Goal: Task Accomplishment & Management: Manage account settings

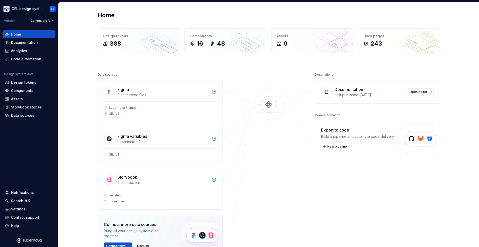
scroll to position [70, 0]
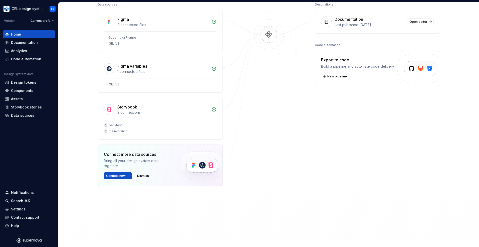
click at [415, 159] on div "Destinations Documentation Last published 3 months ago Open editor Code automat…" at bounding box center [377, 106] width 125 height 210
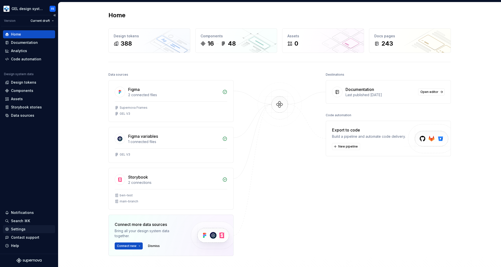
click at [18, 228] on div "Settings" at bounding box center [18, 229] width 15 height 5
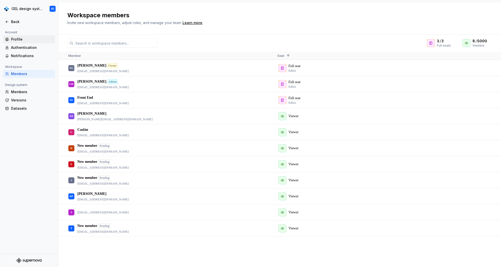
click at [17, 39] on div "Profile" at bounding box center [32, 39] width 42 height 5
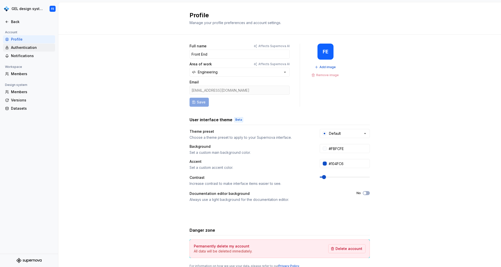
click at [17, 45] on div "Authentication" at bounding box center [32, 47] width 42 height 5
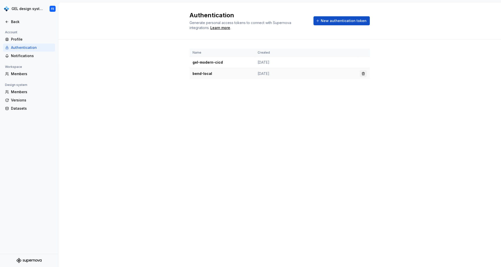
click at [365, 74] on button "button" at bounding box center [363, 73] width 7 height 7
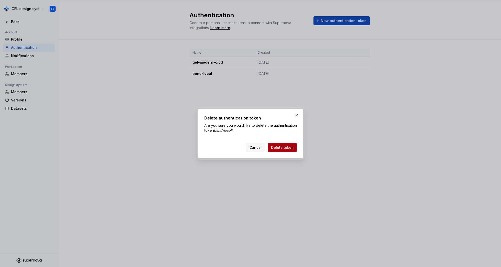
click at [288, 149] on span "Delete token" at bounding box center [282, 147] width 23 height 5
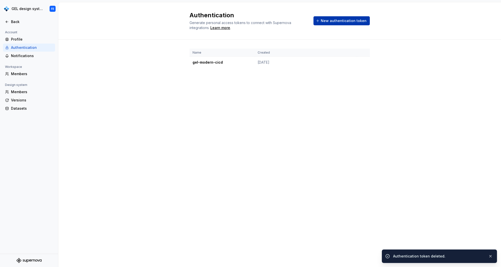
click at [342, 22] on span "New authentication token" at bounding box center [344, 20] width 46 height 5
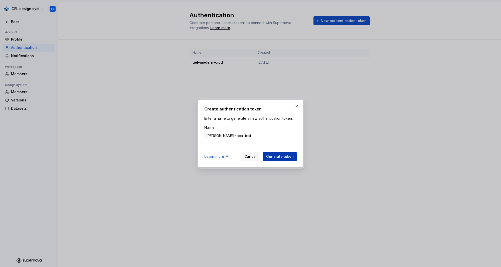
type input "[PERSON_NAME]-local-test"
click at [288, 158] on span "Generate token" at bounding box center [280, 156] width 28 height 5
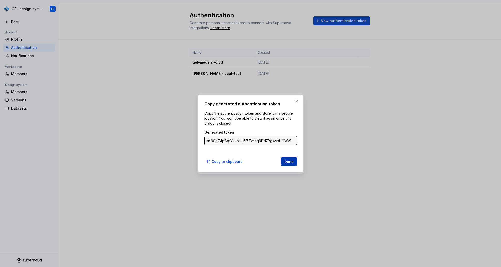
click at [287, 161] on span "Done" at bounding box center [288, 161] width 9 height 5
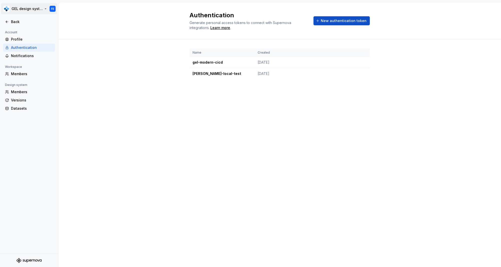
click at [31, 8] on html "GEL design system FE Back Account Profile Authentication Notifications Workspac…" at bounding box center [250, 133] width 501 height 267
click at [85, 90] on html "GEL design system FE Back Account Profile Authentication Notifications Workspac…" at bounding box center [250, 133] width 501 height 267
click at [22, 22] on div "Back" at bounding box center [32, 21] width 42 height 5
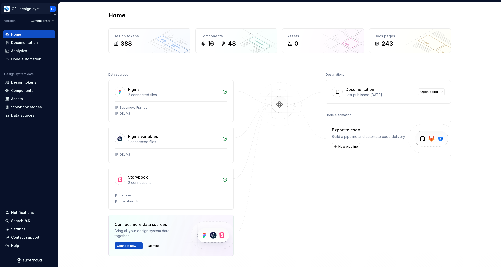
click at [36, 9] on html "GEL design system FE Version Current draft Home Documentation Analytics Code au…" at bounding box center [250, 133] width 501 height 267
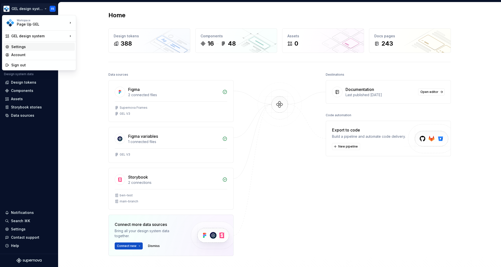
click at [32, 48] on div "Settings" at bounding box center [42, 46] width 62 height 5
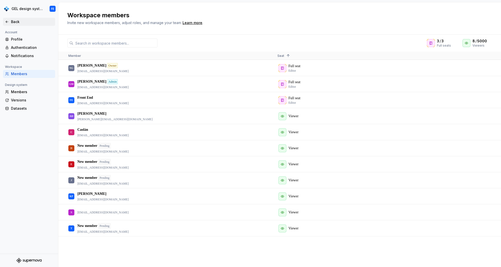
click at [16, 21] on div "Back" at bounding box center [32, 21] width 42 height 5
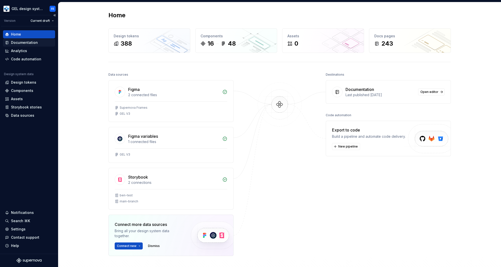
click at [19, 44] on div "Documentation" at bounding box center [24, 42] width 27 height 5
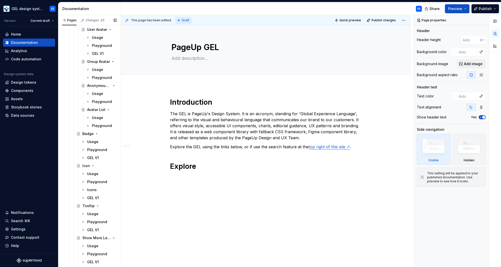
scroll to position [65, 0]
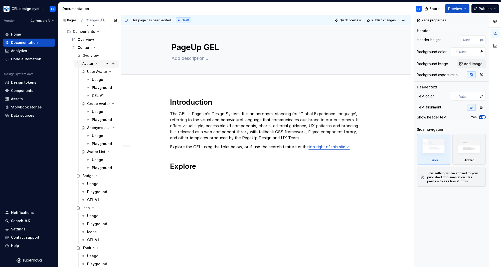
click at [96, 63] on icon "Page tree" at bounding box center [96, 63] width 1 height 1
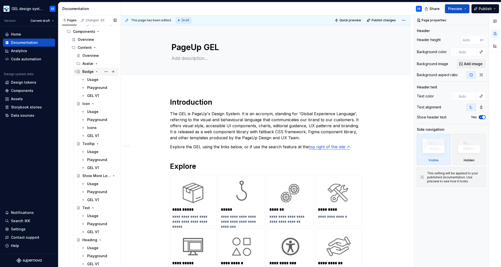
click at [95, 70] on icon "Page tree" at bounding box center [97, 72] width 4 height 4
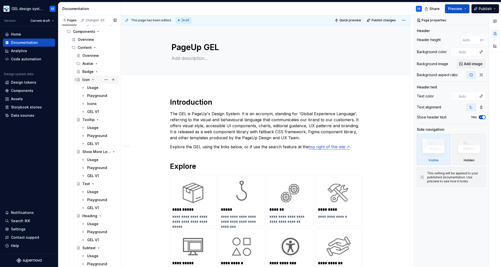
click at [92, 79] on icon "Page tree" at bounding box center [93, 80] width 4 height 4
click at [93, 48] on icon "Page tree" at bounding box center [95, 48] width 4 height 4
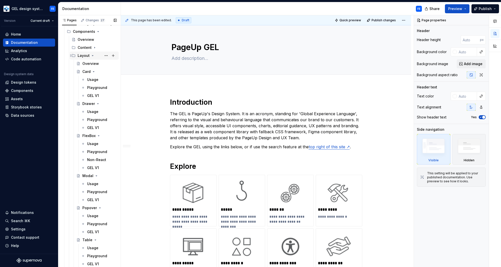
click at [92, 54] on icon "Page tree" at bounding box center [93, 56] width 4 height 4
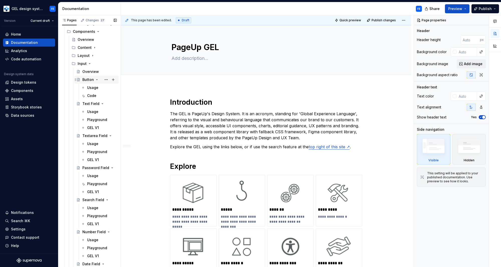
click at [88, 80] on div "Button" at bounding box center [88, 79] width 12 height 5
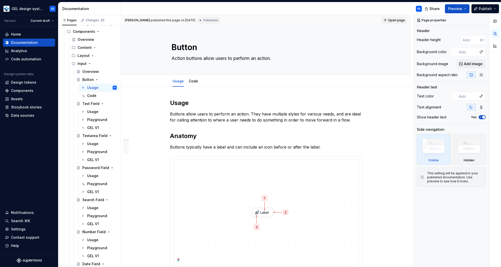
click at [398, 23] on link "Open page" at bounding box center [394, 20] width 25 height 7
click at [452, 9] on span "Preview" at bounding box center [455, 8] width 14 height 5
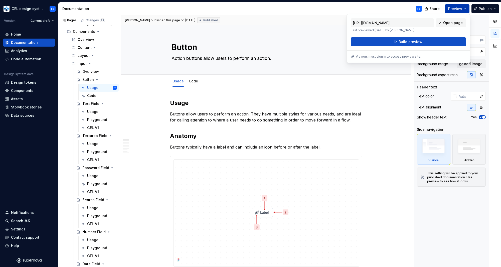
click at [463, 8] on button "Preview" at bounding box center [457, 8] width 25 height 9
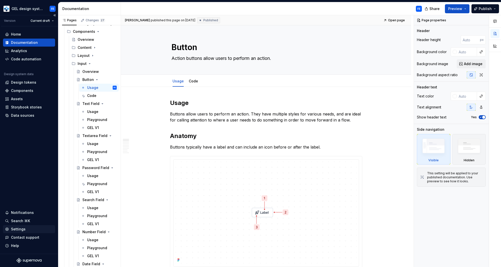
click at [20, 227] on div "Settings" at bounding box center [18, 229] width 15 height 5
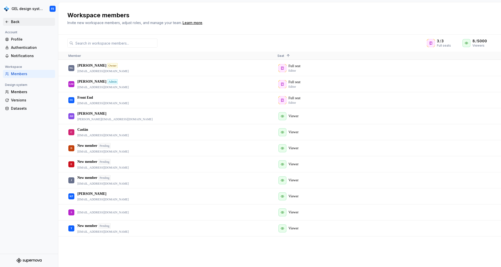
click at [17, 22] on div "Back" at bounding box center [32, 21] width 42 height 5
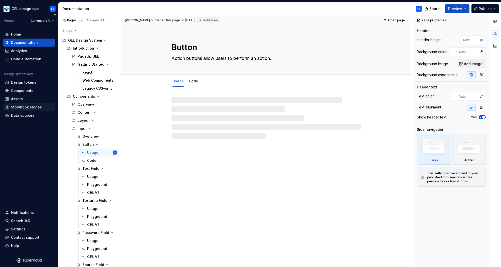
click at [22, 106] on div "Storybook stories" at bounding box center [26, 107] width 31 height 5
type textarea "*"
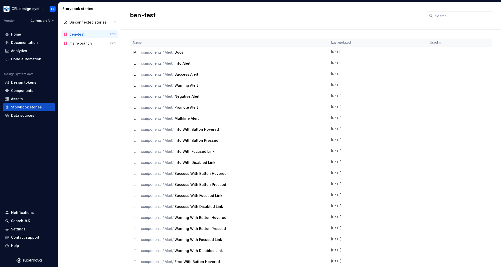
click at [87, 34] on div "ben-test" at bounding box center [89, 34] width 40 height 5
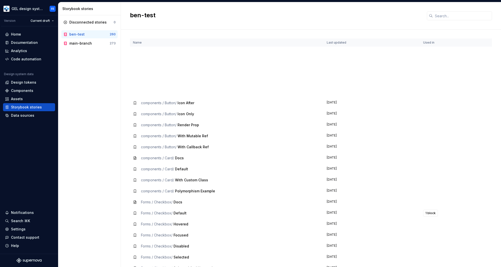
scroll to position [646, 0]
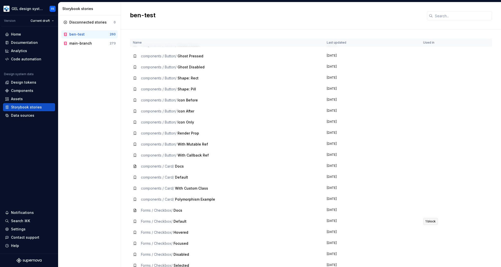
click at [431, 221] on span "1 block" at bounding box center [430, 221] width 10 height 4
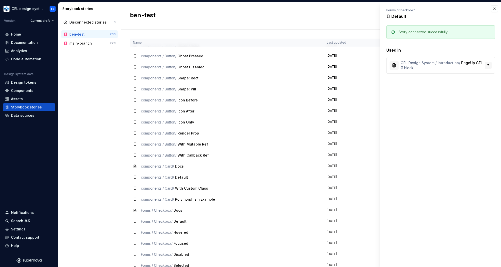
click at [488, 65] on link at bounding box center [488, 65] width 7 height 7
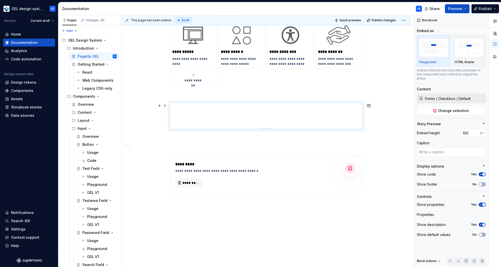
scroll to position [209, 0]
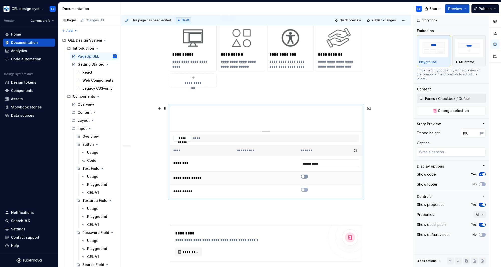
click at [304, 177] on span "button" at bounding box center [302, 176] width 3 height 3
click at [305, 177] on icon "button" at bounding box center [303, 176] width 4 height 3
click at [165, 109] on span at bounding box center [165, 108] width 4 height 7
click at [169, 151] on icon at bounding box center [169, 153] width 4 height 4
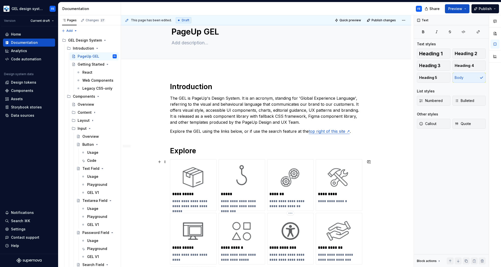
scroll to position [0, 0]
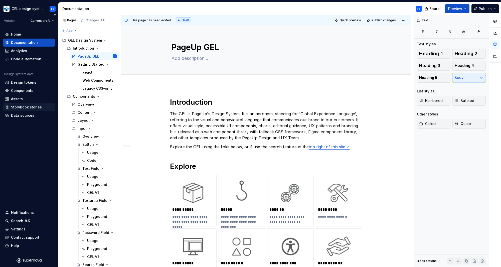
click at [20, 107] on div "Storybook stories" at bounding box center [26, 107] width 31 height 5
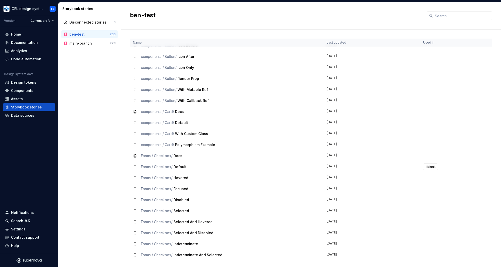
scroll to position [684, 0]
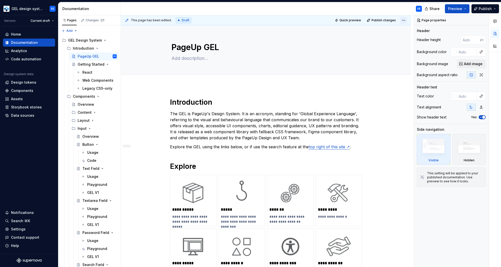
click at [407, 20] on html "GEL design system FE Version Current draft Home Documentation Analytics Code au…" at bounding box center [250, 133] width 501 height 267
click at [390, 28] on div "Open preview" at bounding box center [390, 30] width 33 height 5
type textarea "*"
click at [408, 21] on html "GEL design system FE Version Current draft Home Documentation Analytics Code au…" at bounding box center [250, 133] width 501 height 267
click at [398, 37] on div "Discard changes" at bounding box center [387, 40] width 43 height 8
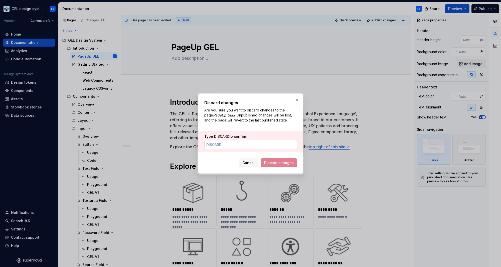
click at [240, 148] on input "Type DISCARD to confirm" at bounding box center [250, 144] width 93 height 9
type input "DISCARD"
click at [274, 162] on span "Discard changes" at bounding box center [279, 162] width 30 height 5
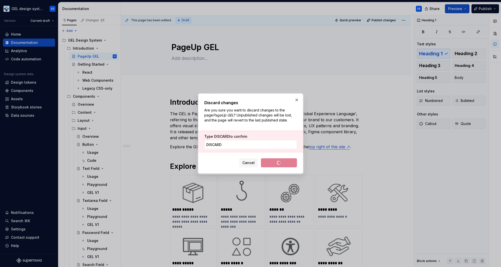
type textarea "*"
type textarea "Creating experiences that are simple and delightful"
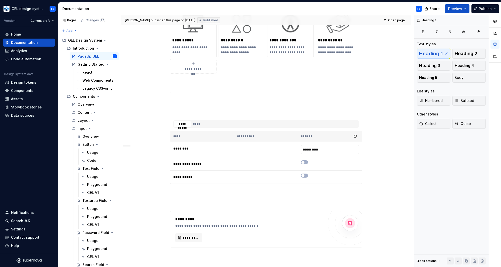
scroll to position [253, 0]
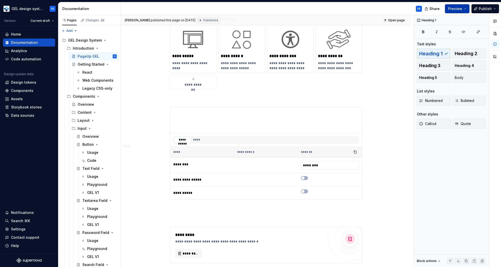
click at [455, 9] on span "Preview" at bounding box center [455, 8] width 14 height 5
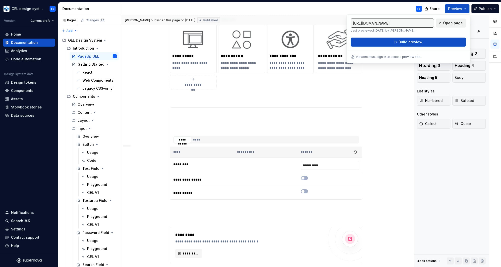
click at [452, 23] on span "Open page" at bounding box center [453, 23] width 20 height 5
click at [167, 110] on span at bounding box center [165, 109] width 4 height 7
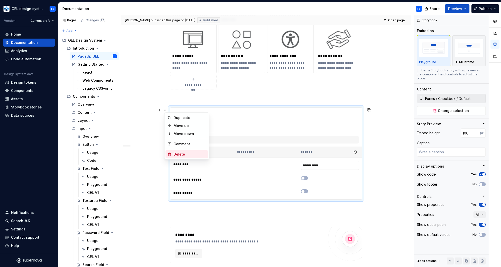
click at [172, 153] on div "Delete" at bounding box center [186, 154] width 43 height 8
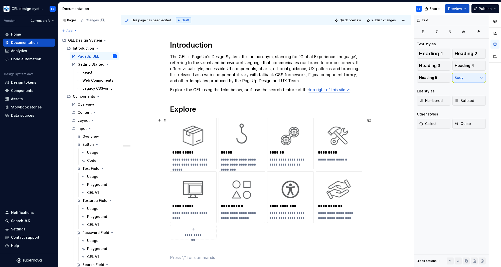
scroll to position [96, 0]
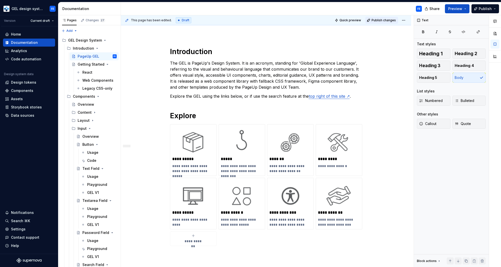
click at [382, 22] on button "Publish changes" at bounding box center [381, 20] width 33 height 7
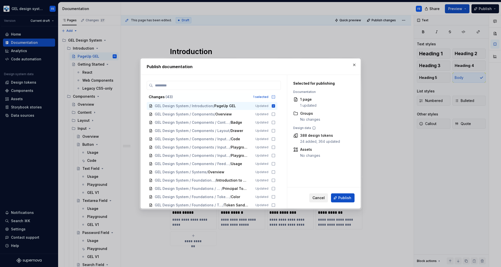
click at [319, 197] on span "Cancel" at bounding box center [318, 197] width 12 height 5
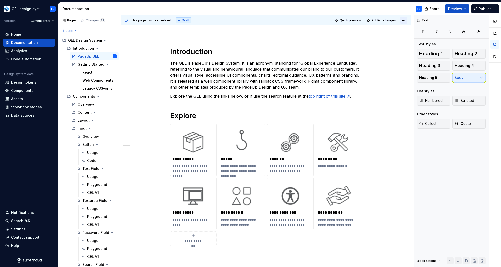
click at [408, 22] on html "GEL design system FE Version Current draft Home Documentation Analytics Code au…" at bounding box center [250, 133] width 501 height 267
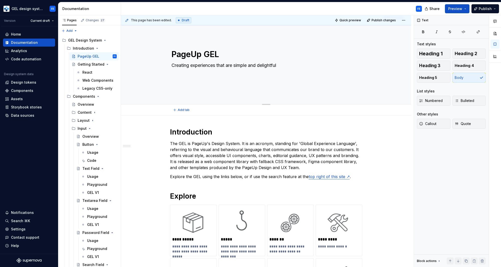
scroll to position [0, 0]
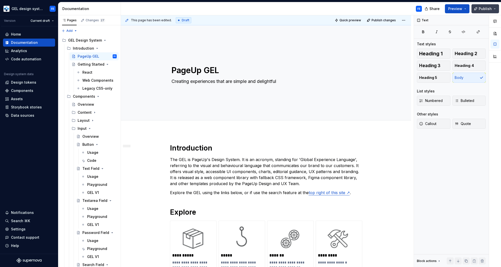
click at [486, 10] on span "Publish" at bounding box center [485, 8] width 13 height 5
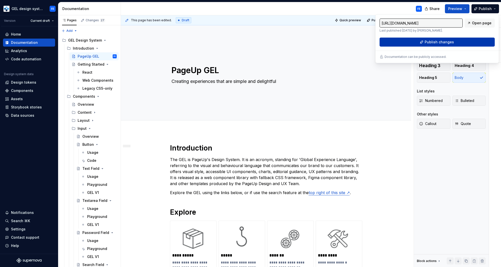
click at [453, 41] on button "Publish changes" at bounding box center [437, 42] width 115 height 9
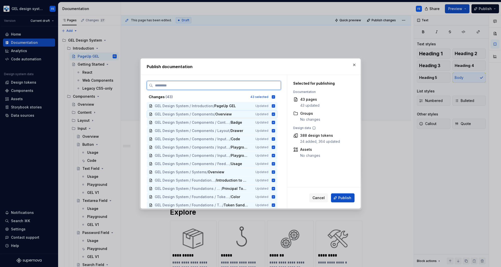
click at [275, 115] on icon at bounding box center [273, 113] width 3 height 3
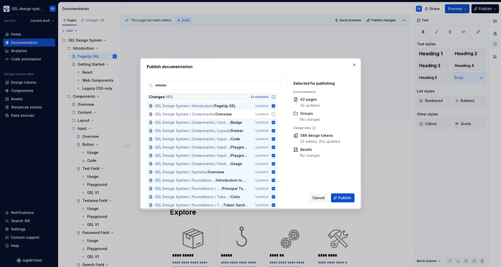
click at [275, 98] on icon at bounding box center [273, 97] width 4 height 4
click at [275, 98] on icon at bounding box center [273, 96] width 3 height 3
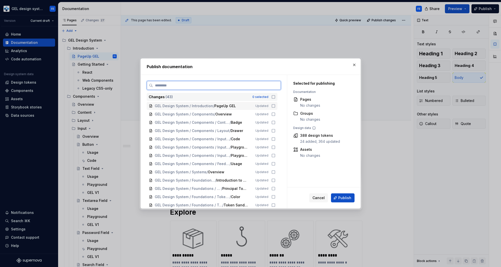
click at [275, 106] on icon at bounding box center [273, 106] width 4 height 4
click at [340, 197] on span "Publish" at bounding box center [344, 197] width 13 height 5
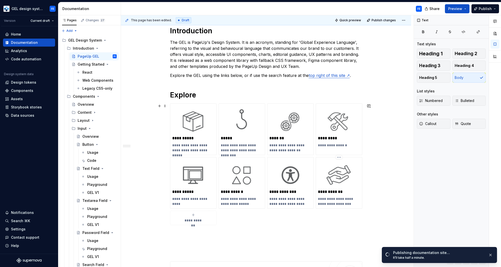
scroll to position [117, 0]
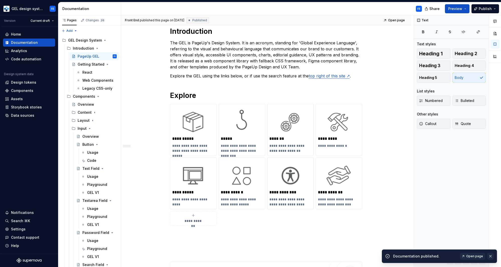
click at [491, 255] on button "button" at bounding box center [490, 256] width 7 height 7
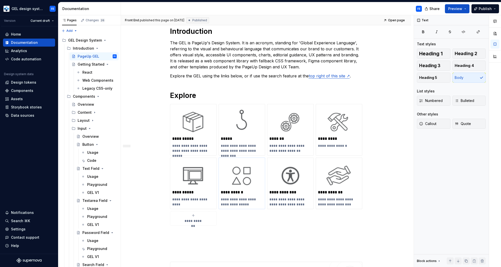
type textarea "*"
click at [16, 108] on div "Storybook stories" at bounding box center [26, 107] width 31 height 5
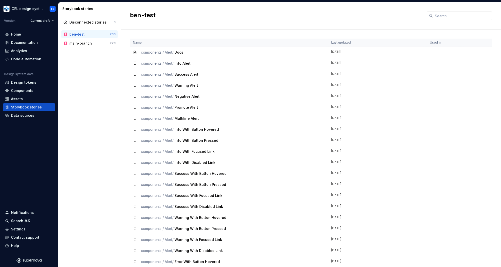
click at [93, 33] on div "ben-test" at bounding box center [89, 34] width 40 height 5
click at [94, 33] on div "ben-test" at bounding box center [89, 34] width 40 height 5
click at [76, 34] on div "ben-test" at bounding box center [76, 34] width 15 height 5
click at [66, 23] on icon at bounding box center [65, 22] width 4 height 4
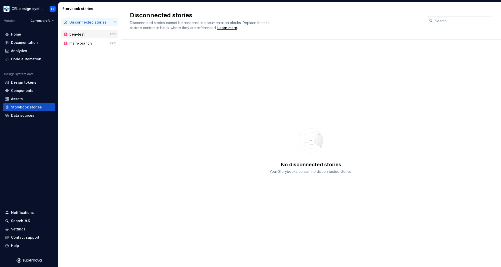
click at [76, 34] on div "ben-test" at bounding box center [76, 34] width 15 height 5
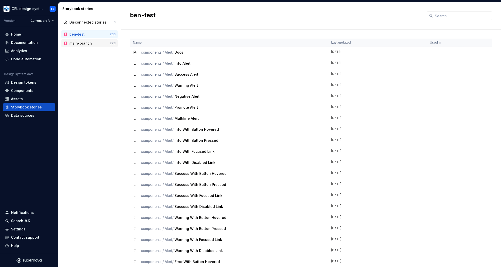
click at [66, 43] on icon at bounding box center [66, 43] width 2 height 3
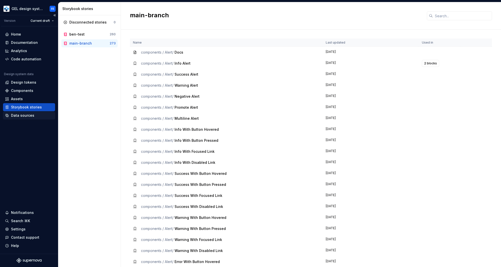
click at [25, 115] on div "Data sources" at bounding box center [22, 115] width 23 height 5
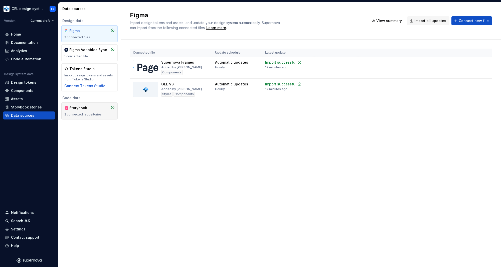
click at [91, 109] on div "Storybook" at bounding box center [81, 107] width 24 height 5
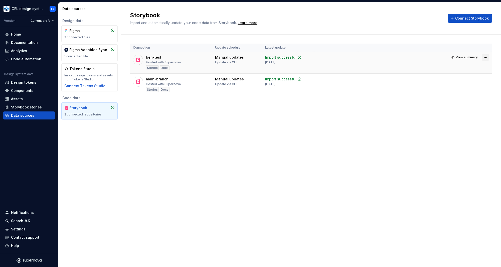
click at [486, 57] on html "GEL design system FE Version Current draft Home Documentation Analytics Code au…" at bounding box center [250, 133] width 501 height 267
click at [465, 85] on div "Remove connection" at bounding box center [468, 85] width 38 height 5
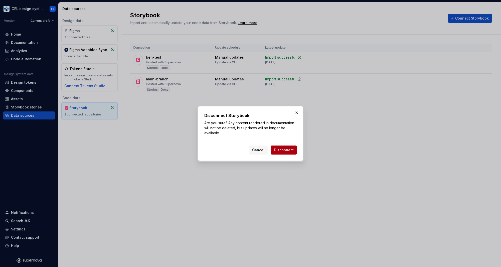
click at [287, 152] on span "Disconnect" at bounding box center [284, 149] width 20 height 5
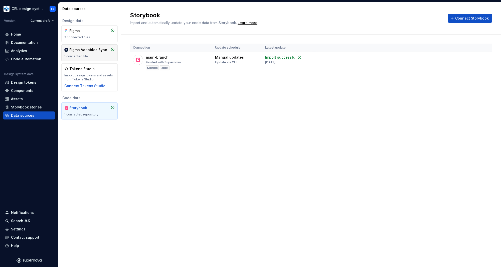
click at [93, 50] on div "Figma Variables Sync" at bounding box center [88, 49] width 38 height 5
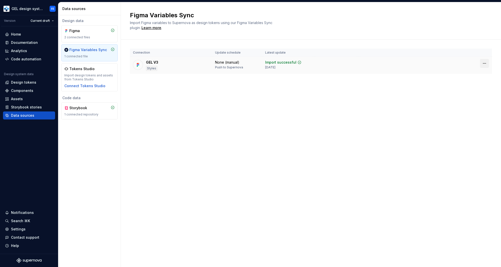
click at [485, 64] on html "GEL design system FE Version Current draft Home Documentation Analytics Code au…" at bounding box center [250, 133] width 501 height 267
click at [354, 100] on html "GEL design system FE Version Current draft Home Documentation Analytics Code au…" at bounding box center [250, 133] width 501 height 267
click at [87, 111] on div "Storybook 1 connected repository" at bounding box center [89, 110] width 50 height 11
